Goal: Task Accomplishment & Management: Use online tool/utility

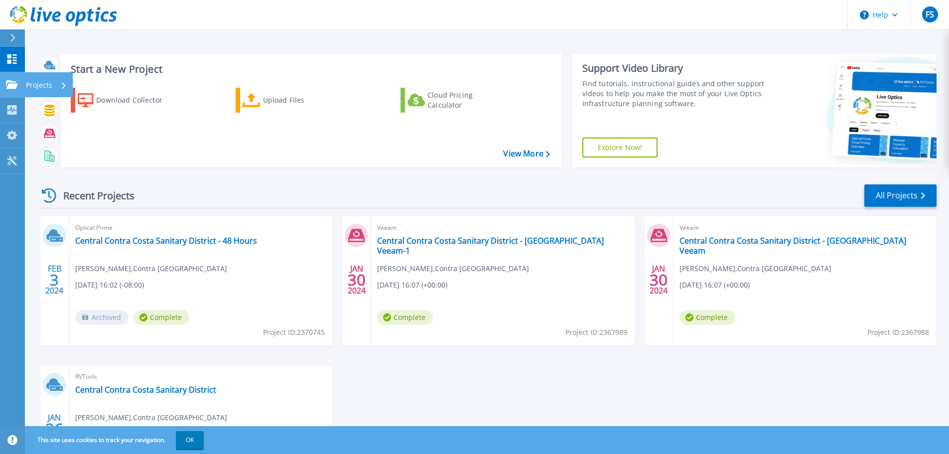
click at [43, 84] on p "Projects" at bounding box center [39, 85] width 26 height 26
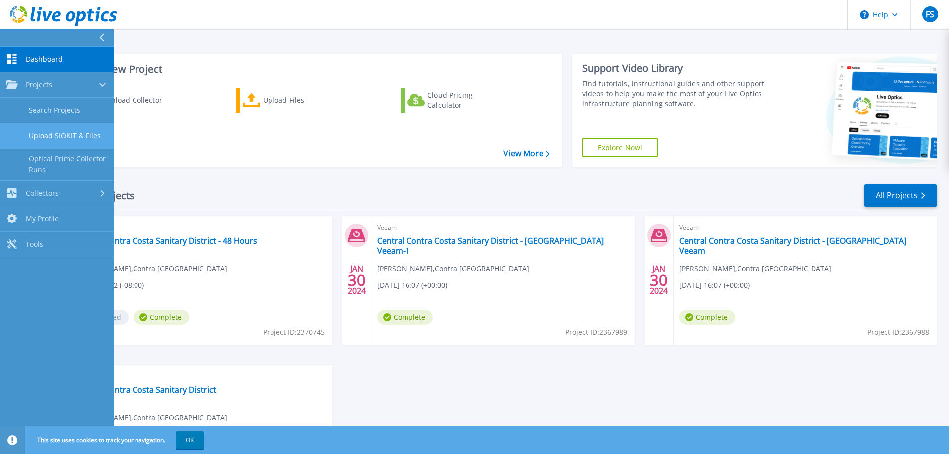
click at [76, 135] on link "Upload SIOKIT & Files" at bounding box center [57, 135] width 114 height 25
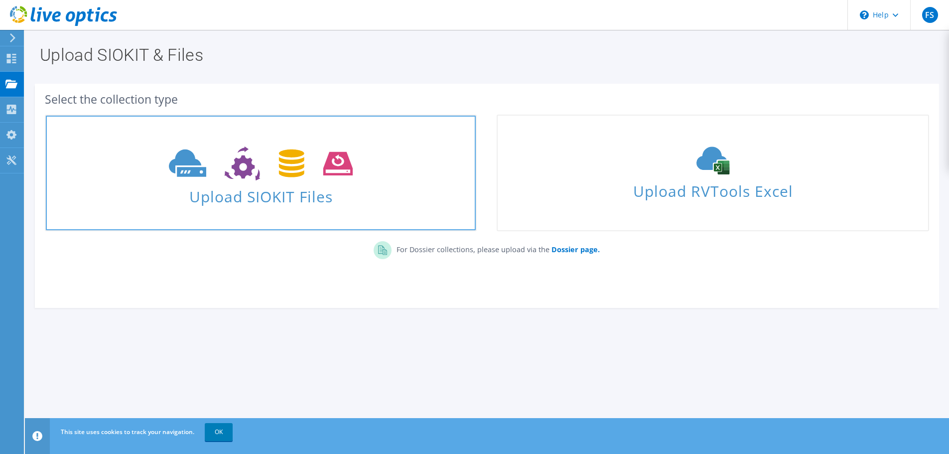
click at [234, 158] on icon at bounding box center [261, 164] width 184 height 34
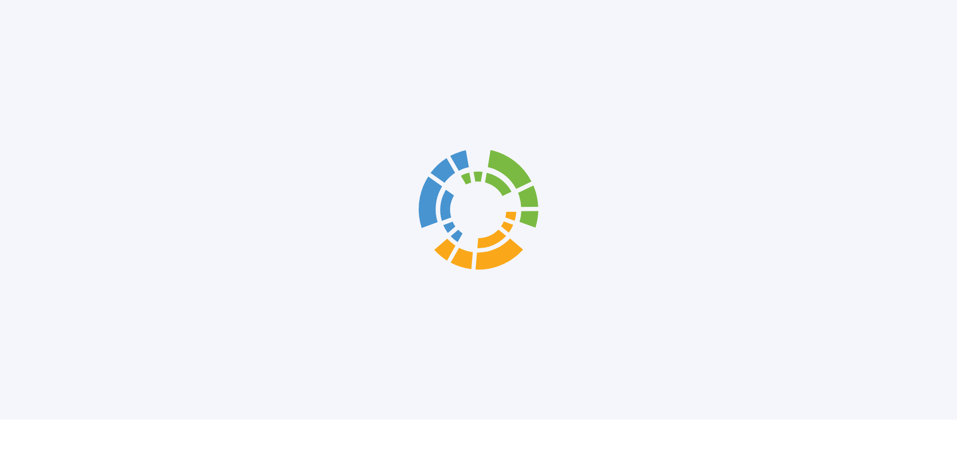
click at [358, 200] on div at bounding box center [478, 210] width 957 height 420
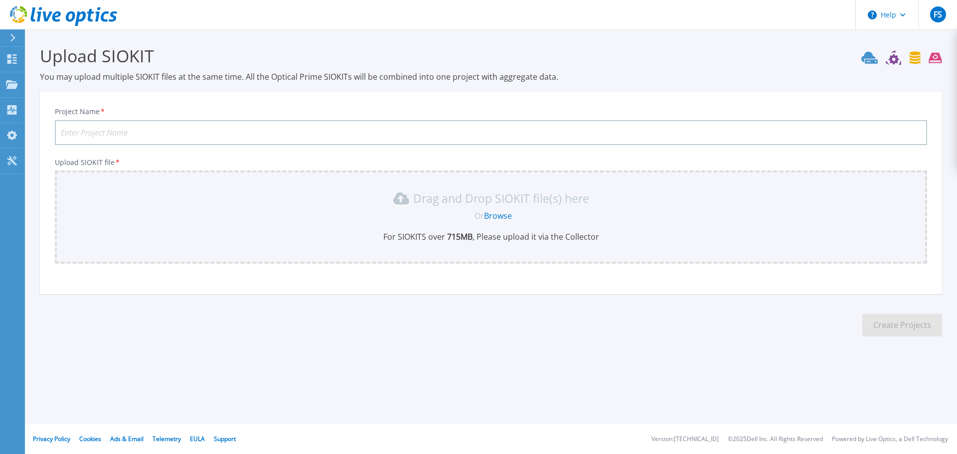
click at [173, 130] on input "Project Name *" at bounding box center [491, 132] width 872 height 25
type input "PCS vCenter"
click at [493, 217] on link "Browse" at bounding box center [498, 215] width 28 height 11
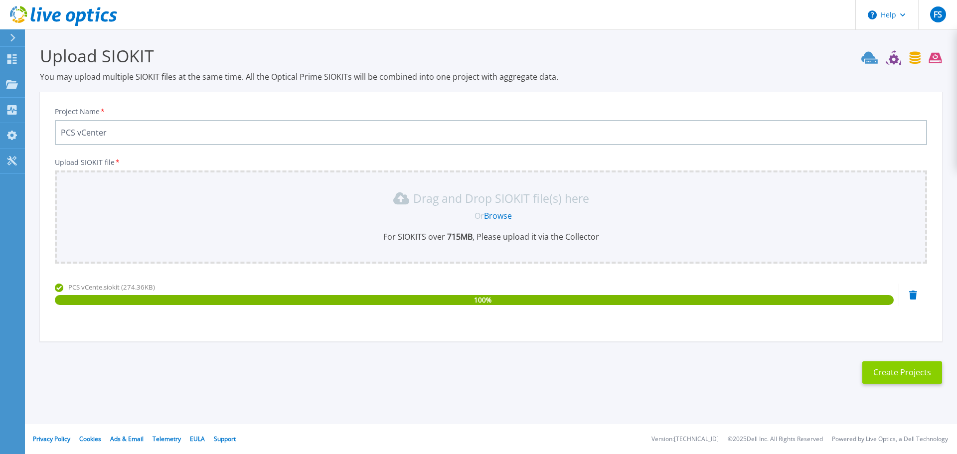
click at [919, 372] on button "Create Projects" at bounding box center [902, 372] width 80 height 22
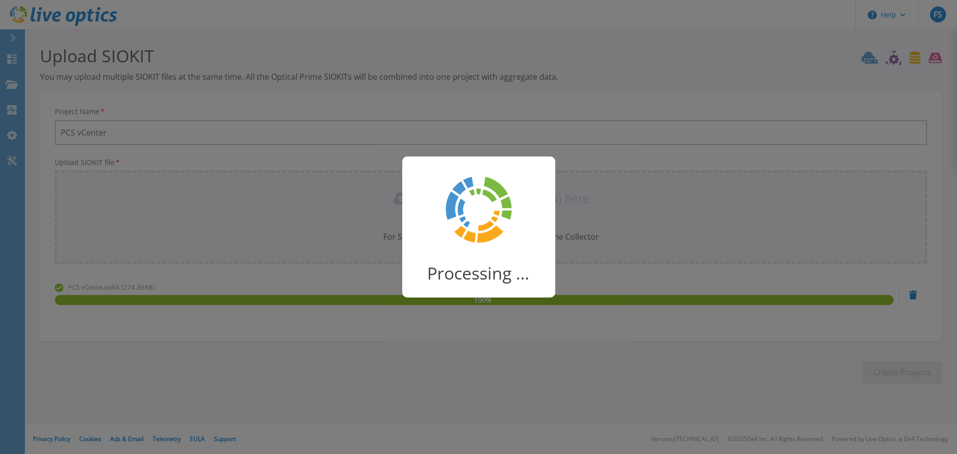
click at [526, 137] on div "Processing ..." at bounding box center [478, 227] width 957 height 454
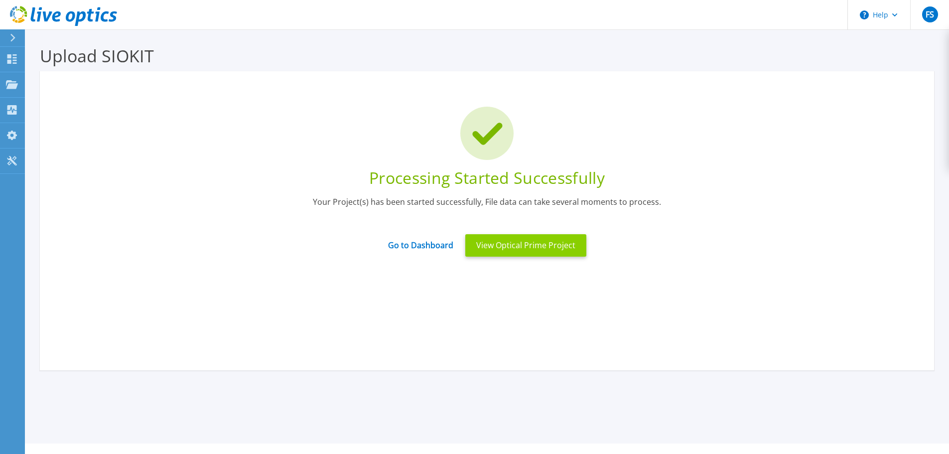
click at [515, 248] on button "View Optical Prime Project" at bounding box center [526, 245] width 121 height 22
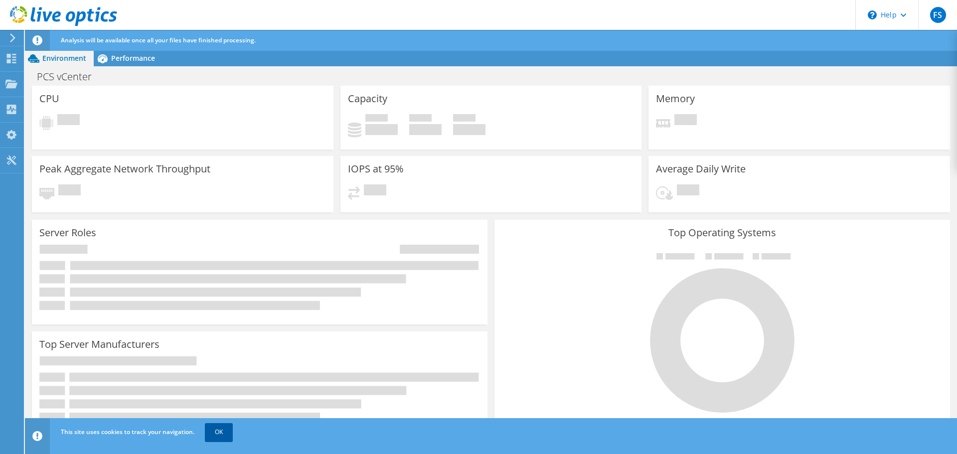
click at [216, 432] on link "OK" at bounding box center [219, 432] width 28 height 18
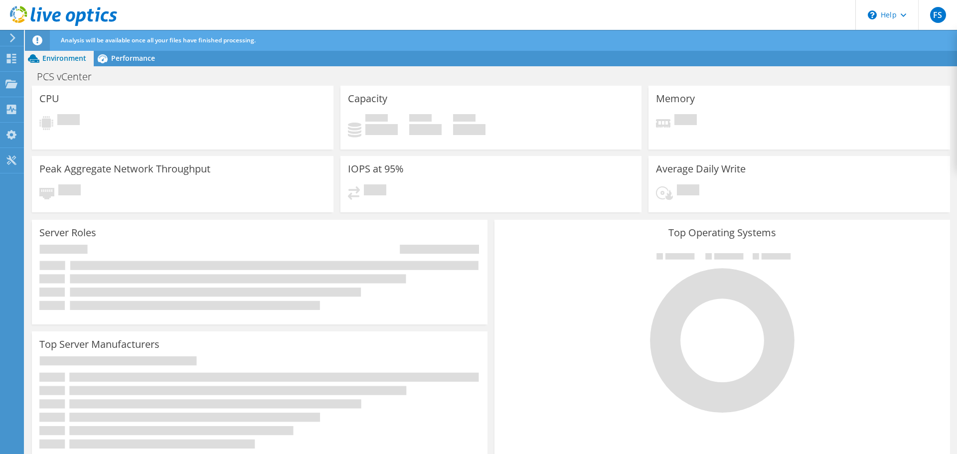
click at [644, 77] on div "PCS vCenter Print" at bounding box center [491, 76] width 932 height 18
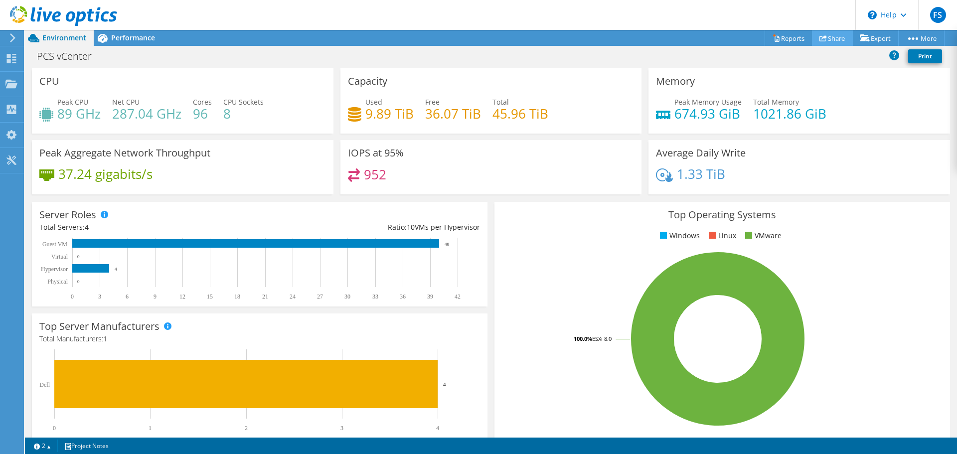
click at [825, 37] on link "Share" at bounding box center [832, 37] width 41 height 15
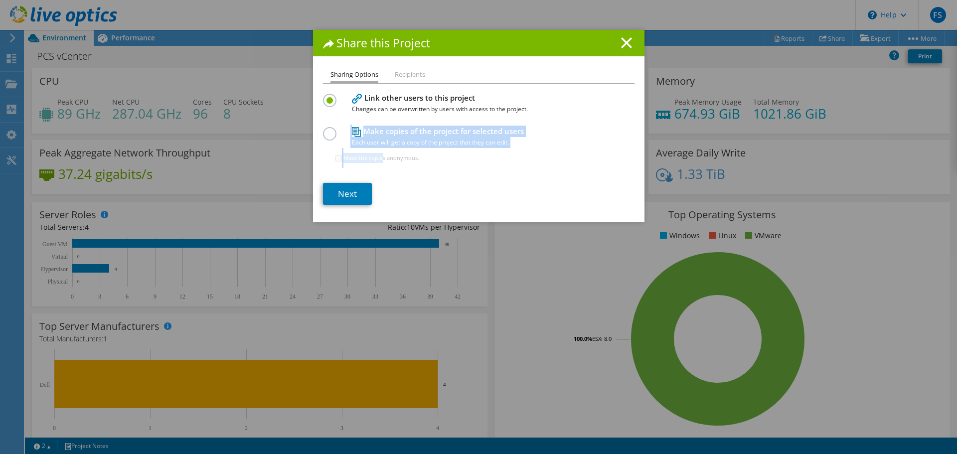
drag, startPoint x: 331, startPoint y: 135, endPoint x: 368, endPoint y: 192, distance: 68.2
click at [377, 180] on section "Link other users to this project Changes can be overwritten by users with acces…" at bounding box center [479, 148] width 312 height 114
click at [410, 187] on div "Next" at bounding box center [479, 194] width 312 height 22
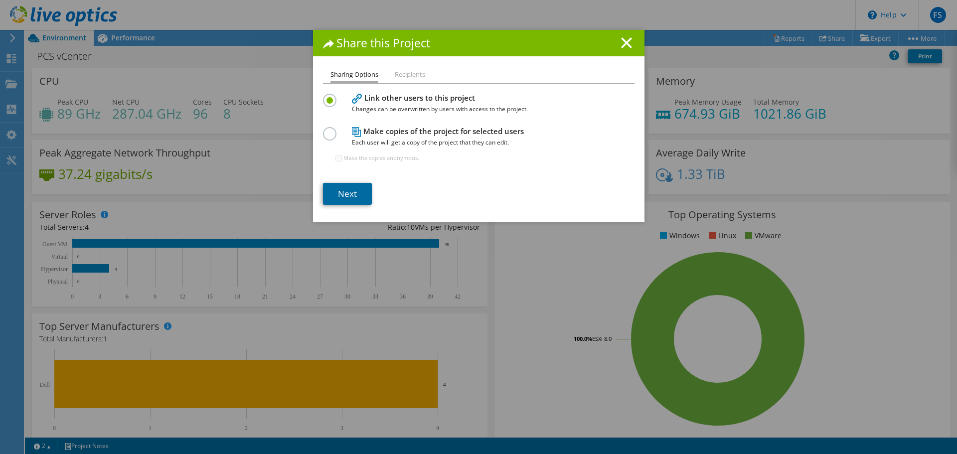
click at [355, 195] on link "Next" at bounding box center [347, 194] width 49 height 22
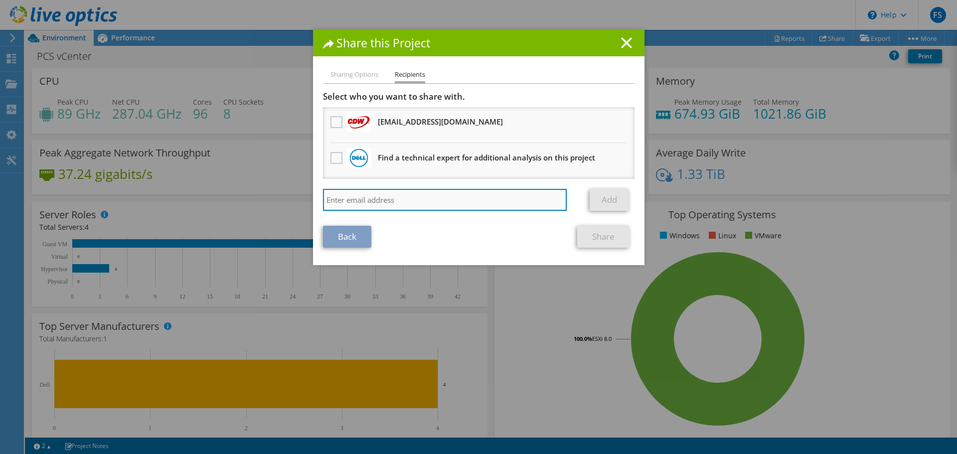
click at [351, 196] on input "search" at bounding box center [445, 200] width 244 height 22
type input "thiteshew@centralsan.org"
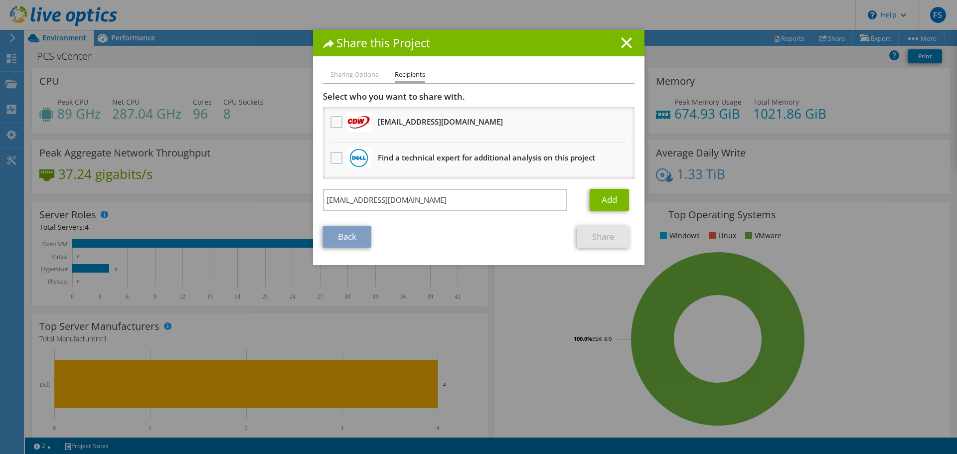
click at [620, 36] on div "Share this Project" at bounding box center [478, 43] width 331 height 26
click at [621, 42] on icon at bounding box center [626, 42] width 11 height 11
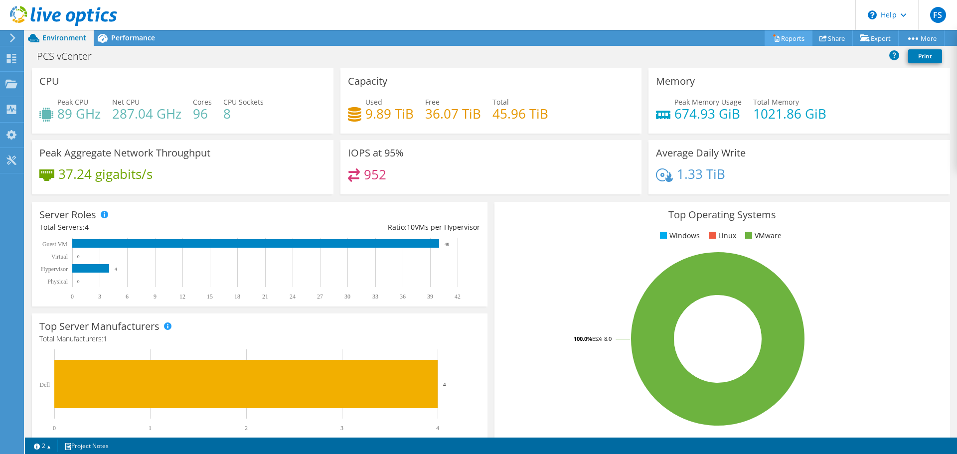
click at [791, 34] on link "Reports" at bounding box center [789, 37] width 48 height 15
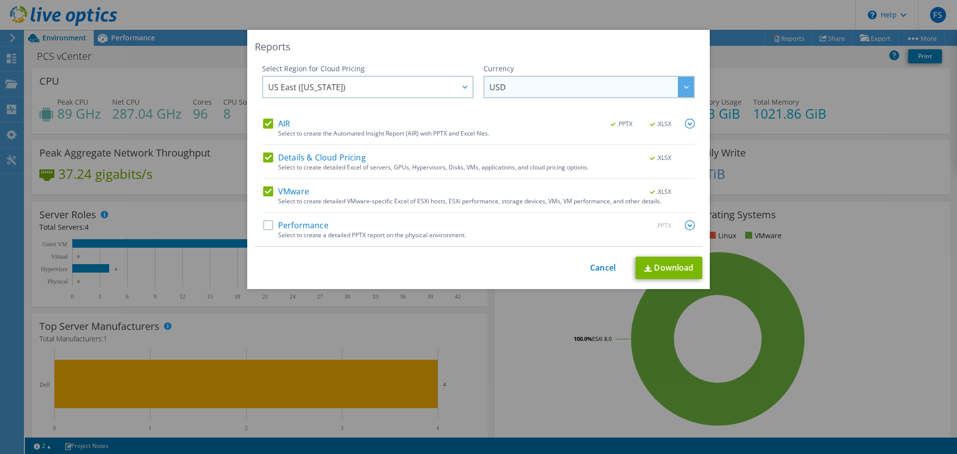
click at [566, 87] on span "USD" at bounding box center [591, 87] width 204 height 20
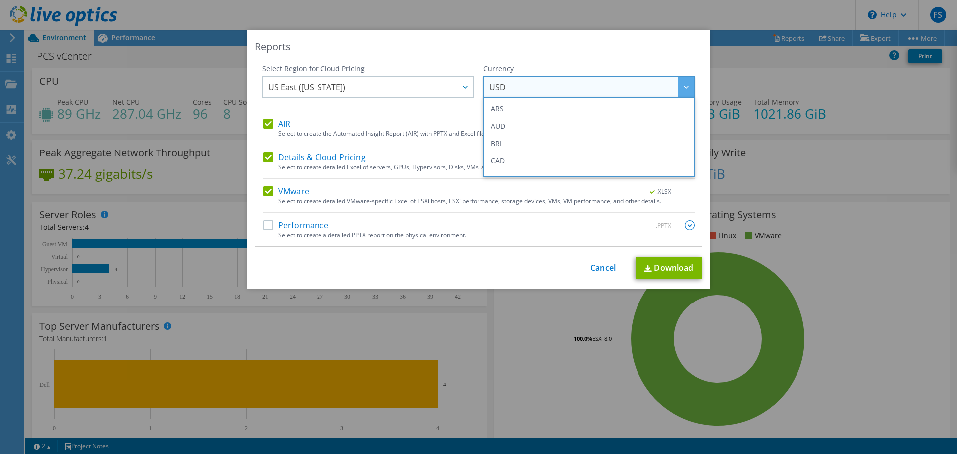
click at [566, 87] on span "USD" at bounding box center [591, 87] width 204 height 20
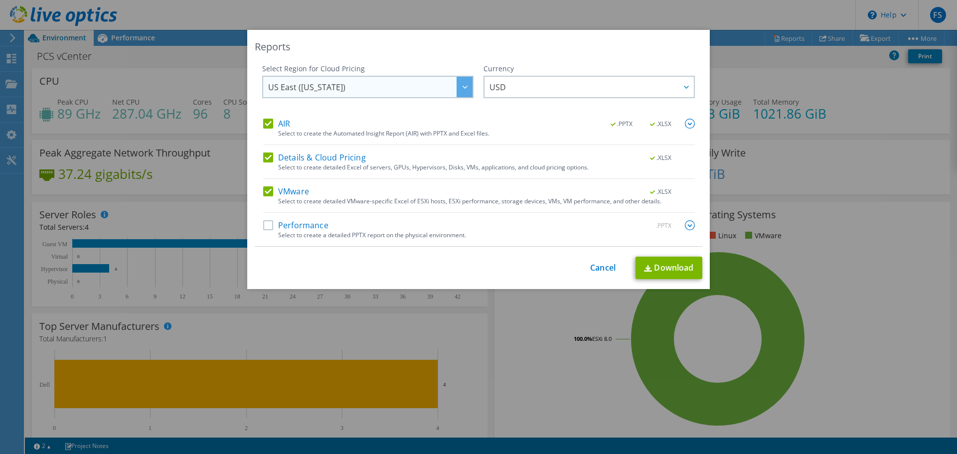
click at [374, 87] on span "US East (Virginia)" at bounding box center [370, 87] width 204 height 20
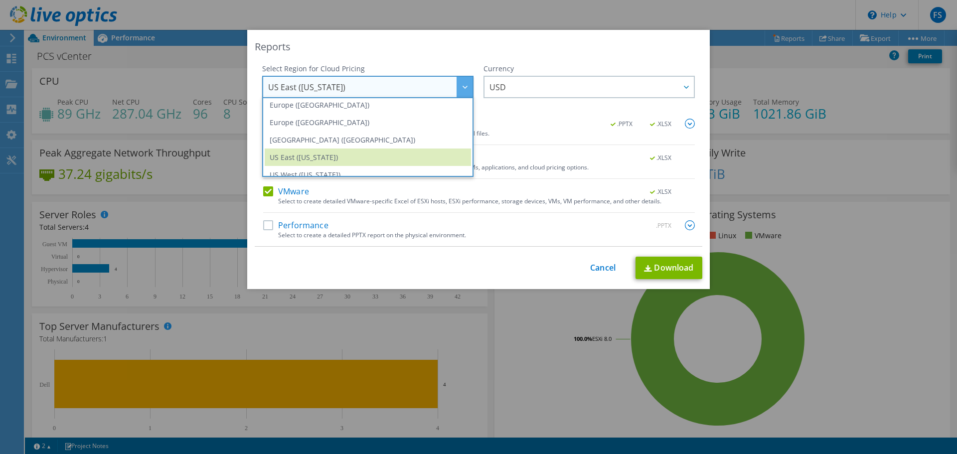
scroll to position [135, 0]
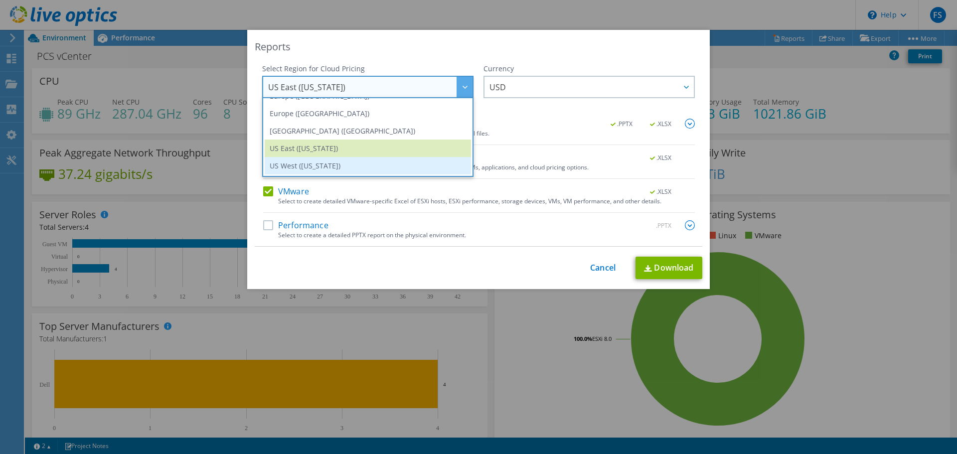
click at [326, 168] on li "US West (California)" at bounding box center [368, 165] width 206 height 17
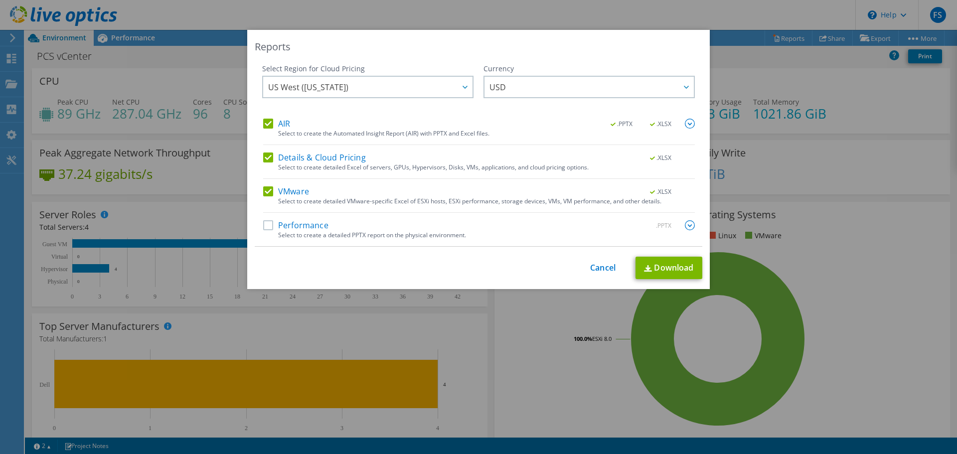
click at [263, 159] on label "Details & Cloud Pricing" at bounding box center [314, 158] width 103 height 10
click at [0, 0] on input "Details & Cloud Pricing" at bounding box center [0, 0] width 0 height 0
click at [265, 222] on label "Performance" at bounding box center [295, 225] width 65 height 10
click at [0, 0] on input "Performance" at bounding box center [0, 0] width 0 height 0
click at [651, 269] on link "Download" at bounding box center [668, 268] width 67 height 22
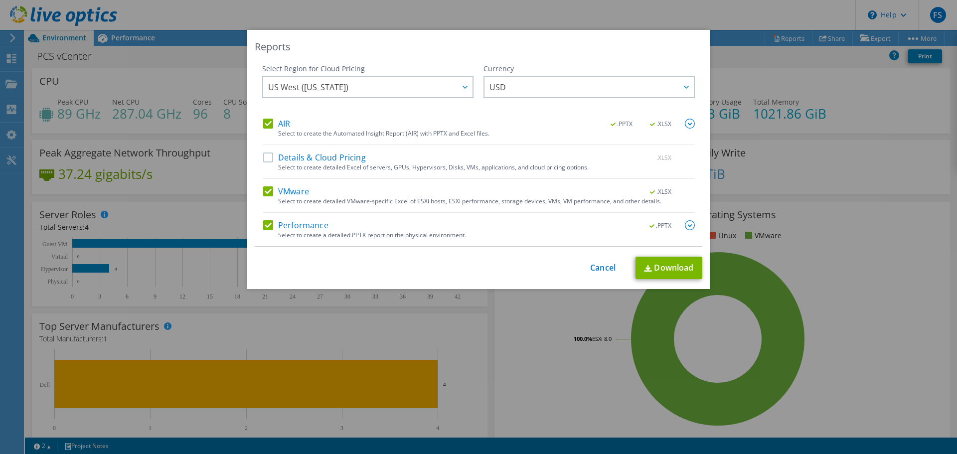
drag, startPoint x: 653, startPoint y: 39, endPoint x: 659, endPoint y: 64, distance: 25.1
click at [654, 42] on div "Reports Select Region for Cloud Pricing Asia Pacific (Hong Kong) Asia Pacific (…" at bounding box center [478, 159] width 463 height 259
click at [585, 265] on div "This process may take a while, please wait... Cancel Download" at bounding box center [479, 268] width 448 height 22
click at [598, 266] on link "Cancel" at bounding box center [602, 267] width 25 height 9
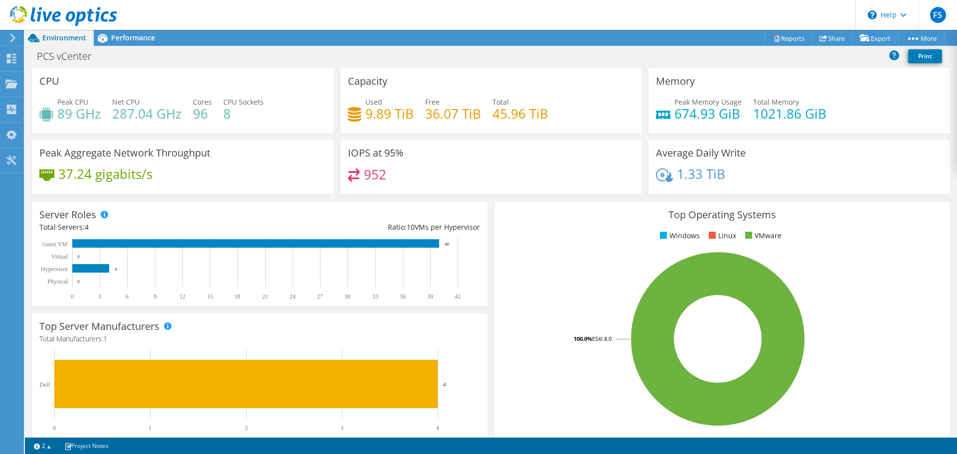
scroll to position [265, 0]
click at [483, 213] on div "Server Roles Physical Servers represent bare metal servers that were targets of…" at bounding box center [260, 254] width 456 height 105
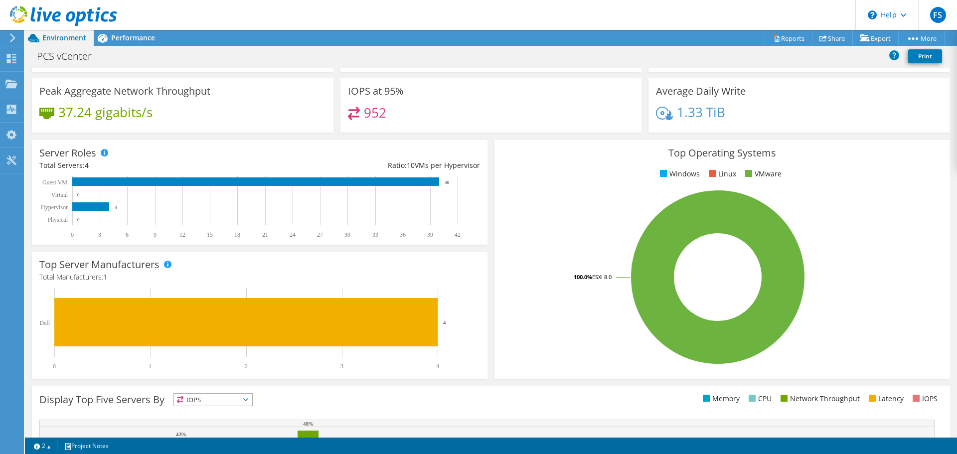
scroll to position [16, 0]
click at [145, 38] on span "Performance" at bounding box center [133, 37] width 44 height 9
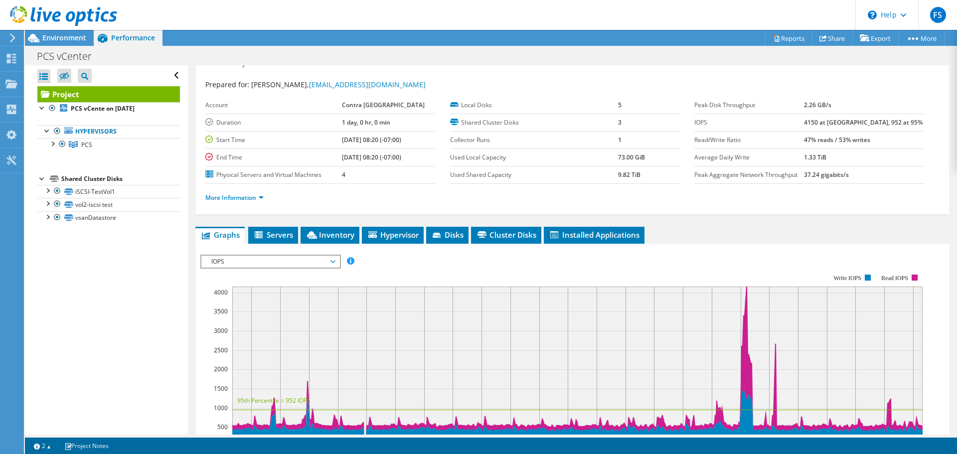
scroll to position [0, 0]
click at [189, 66] on div "Project Details Prepared for: Francisco Santos, fsantos@centralsan.org Account …" at bounding box center [572, 356] width 769 height 615
